Goal: Information Seeking & Learning: Learn about a topic

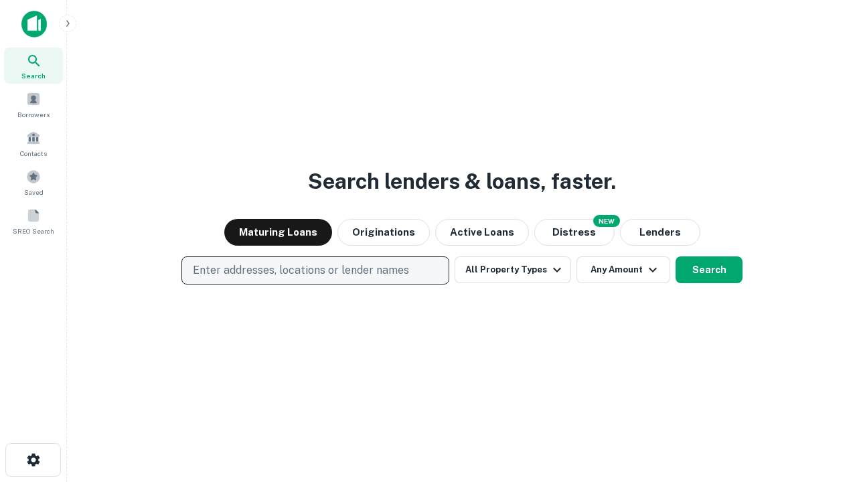
click at [315, 271] on p "Enter addresses, locations or lender names" at bounding box center [301, 270] width 216 height 16
type input "**********"
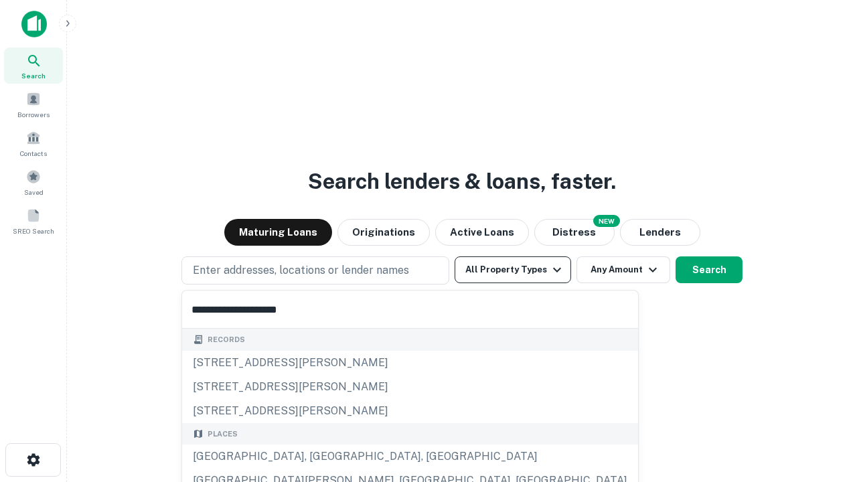
click at [320, 457] on div "[GEOGRAPHIC_DATA], [GEOGRAPHIC_DATA], [GEOGRAPHIC_DATA]" at bounding box center [410, 457] width 456 height 24
click at [513, 270] on button "All Property Types" at bounding box center [513, 269] width 117 height 27
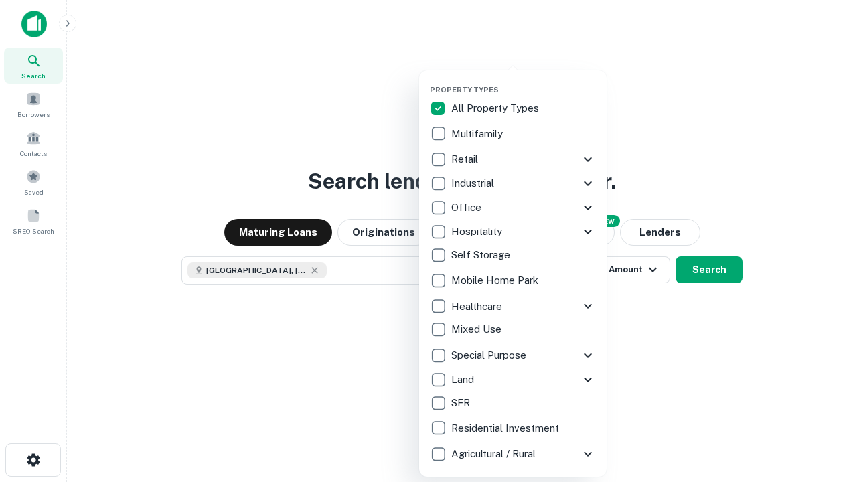
click at [524, 81] on button "button" at bounding box center [523, 81] width 187 height 1
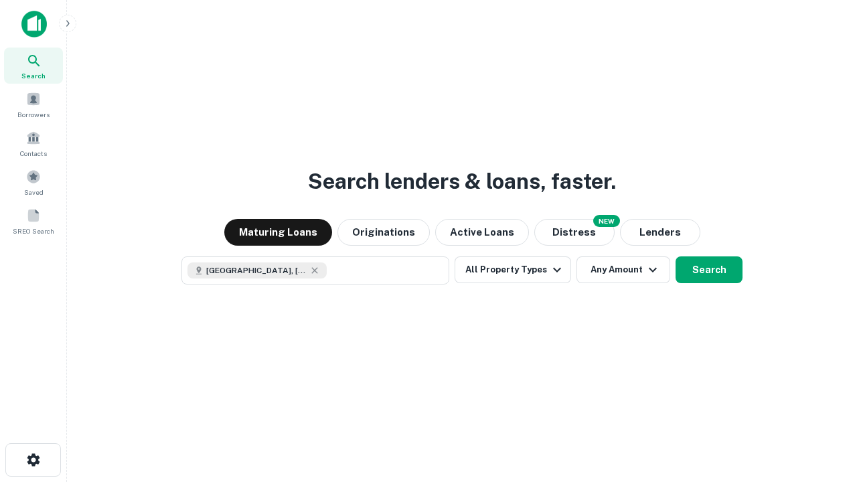
scroll to position [21, 0]
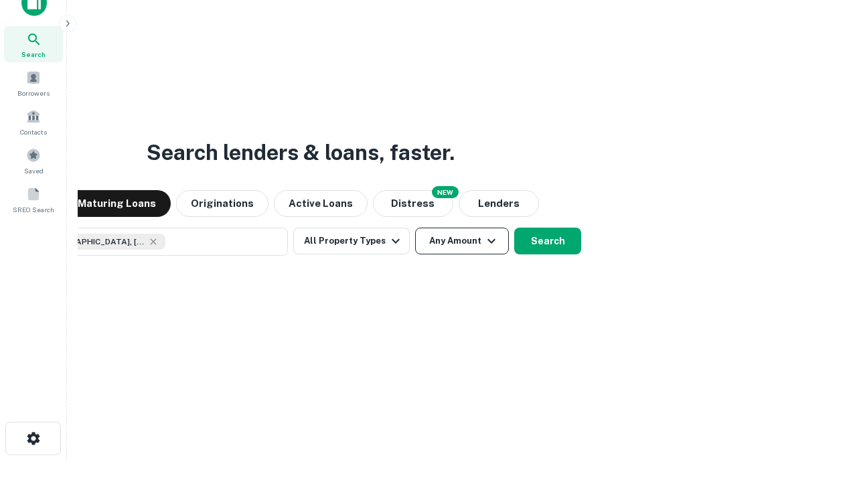
click at [415, 228] on button "Any Amount" at bounding box center [462, 241] width 94 height 27
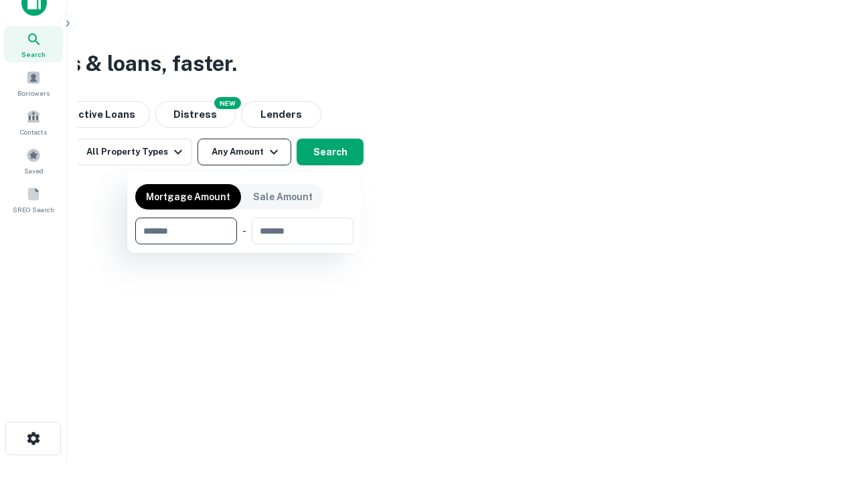
type input "*******"
click at [244, 244] on button "button" at bounding box center [244, 244] width 218 height 1
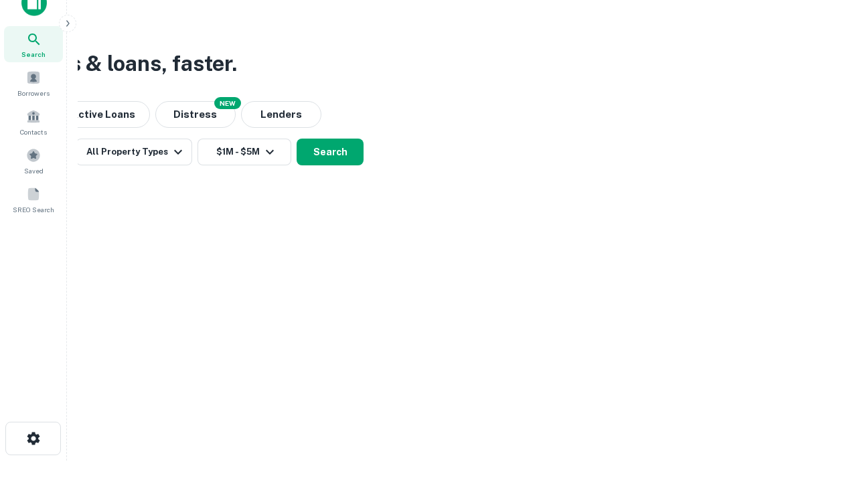
scroll to position [7, 247]
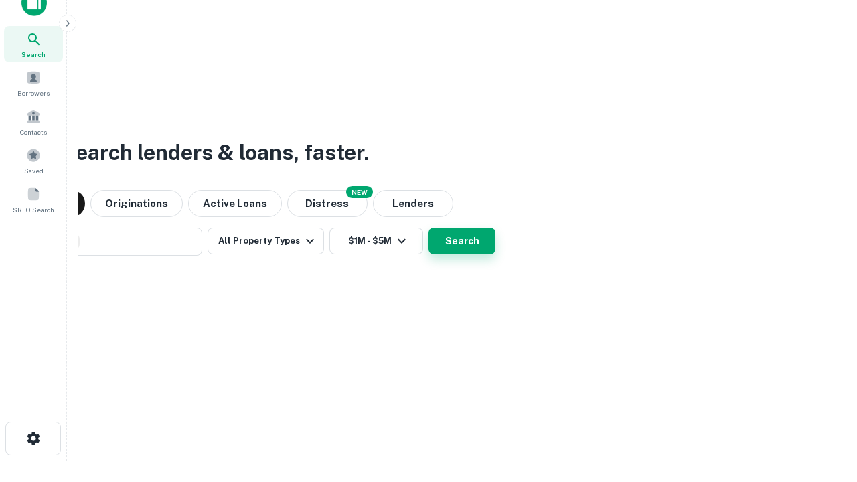
click at [462, 241] on button "Search" at bounding box center [462, 241] width 67 height 27
